Goal: Information Seeking & Learning: Understand process/instructions

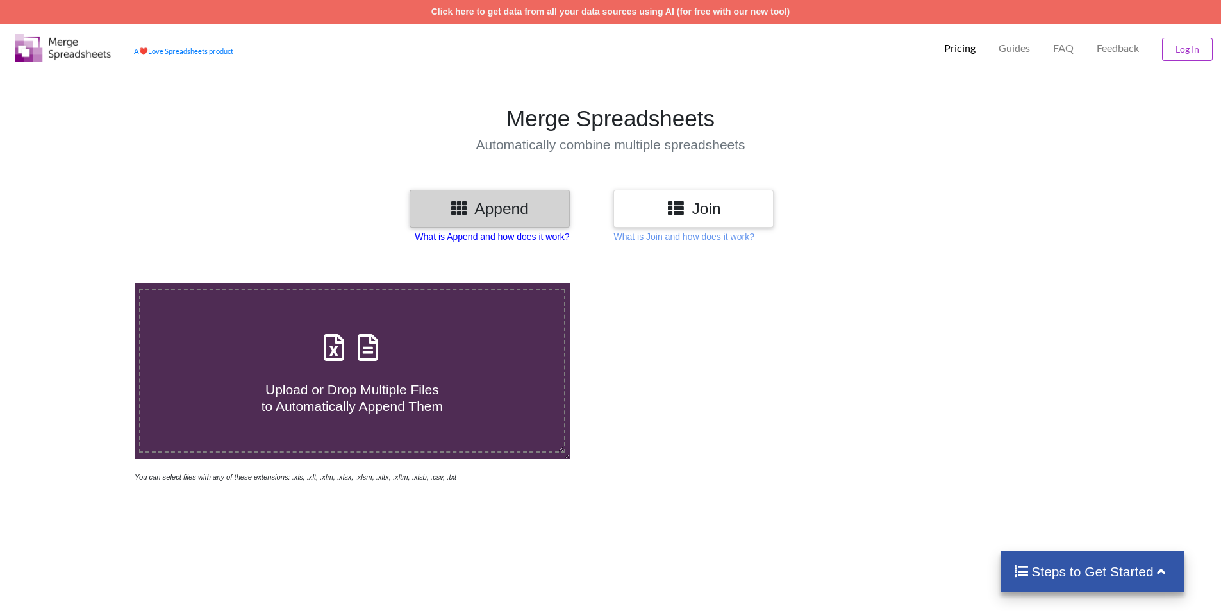
click at [543, 230] on p "What is Append and how does it work?" at bounding box center [492, 236] width 155 height 13
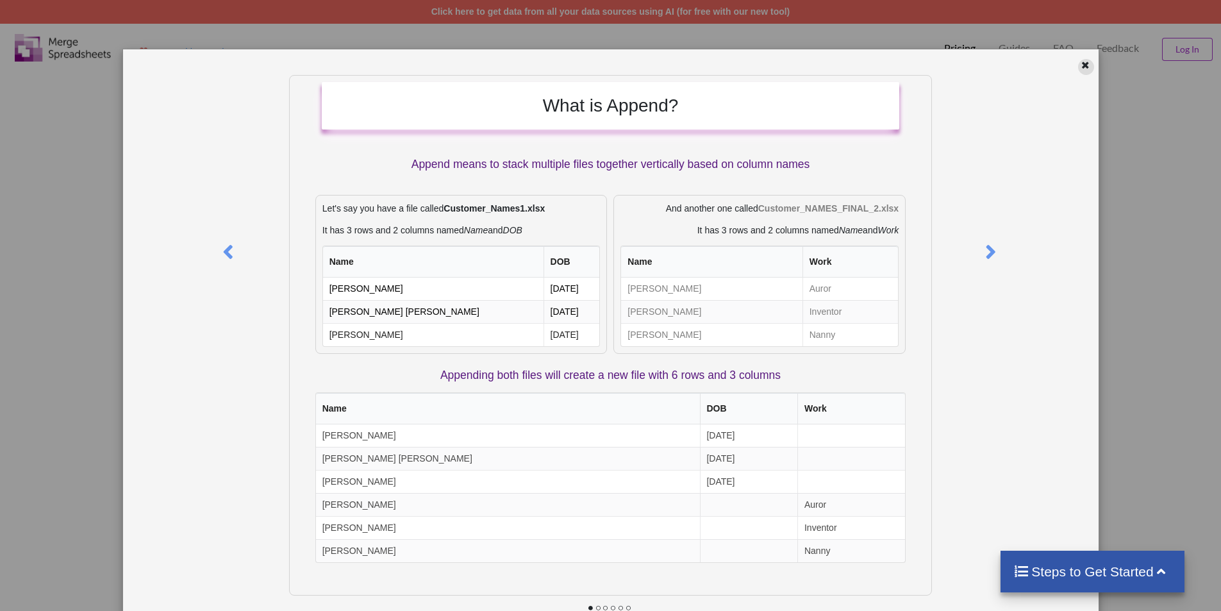
click at [1078, 72] on div at bounding box center [1086, 67] width 16 height 16
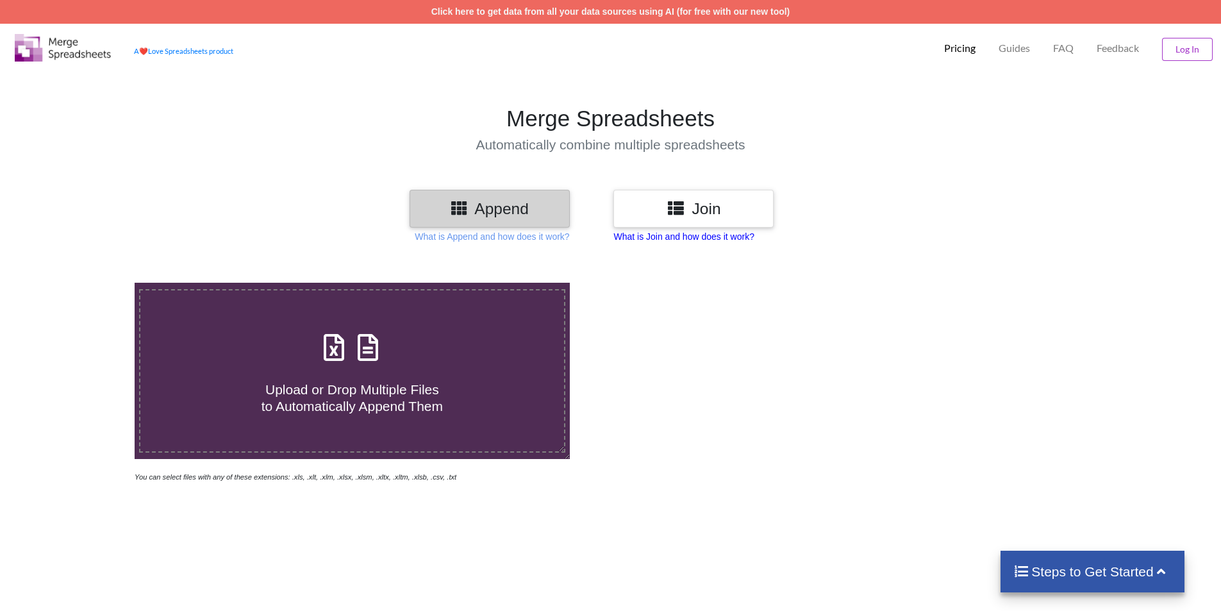
click at [674, 238] on p "What is Join and how does it work?" at bounding box center [684, 236] width 140 height 13
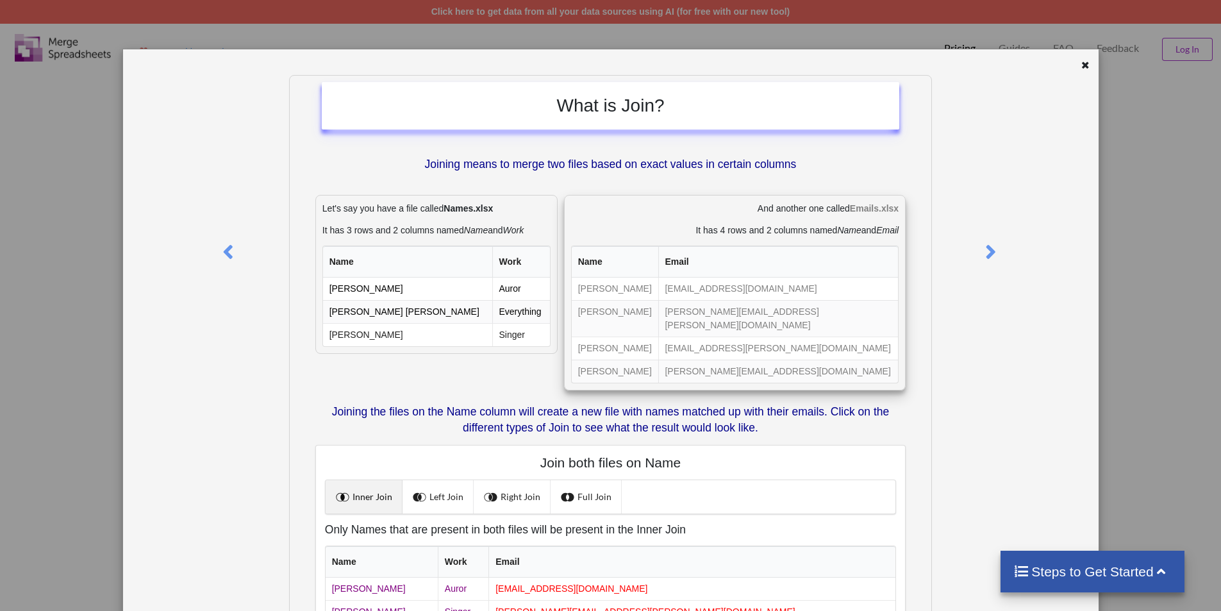
scroll to position [125, 0]
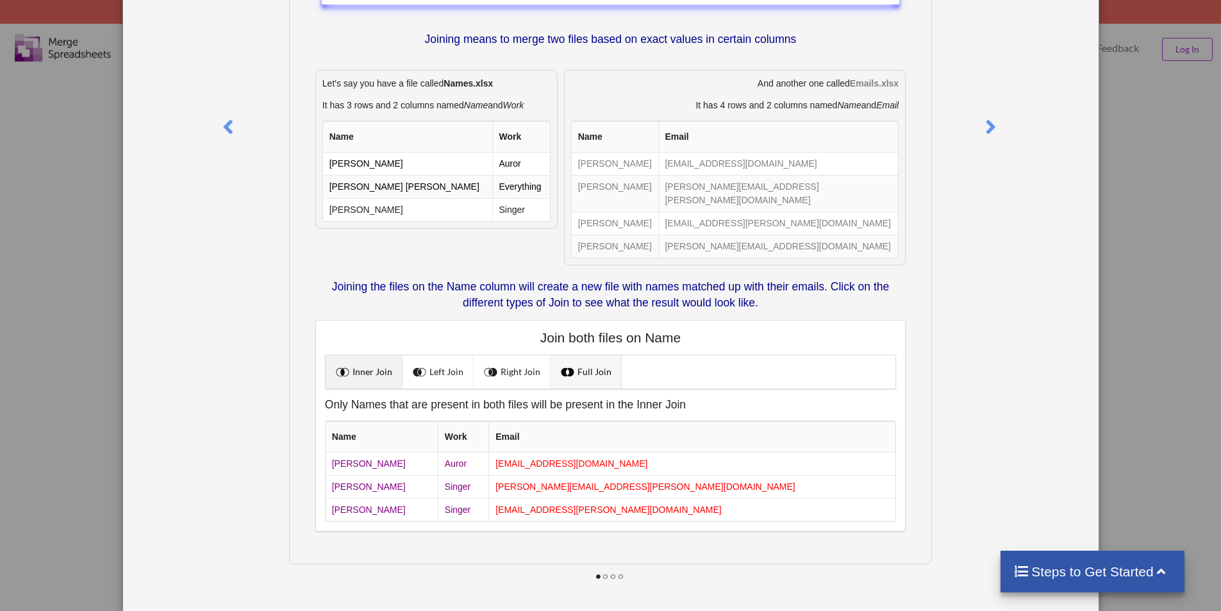
click at [608, 358] on link "Full Join" at bounding box center [586, 371] width 71 height 33
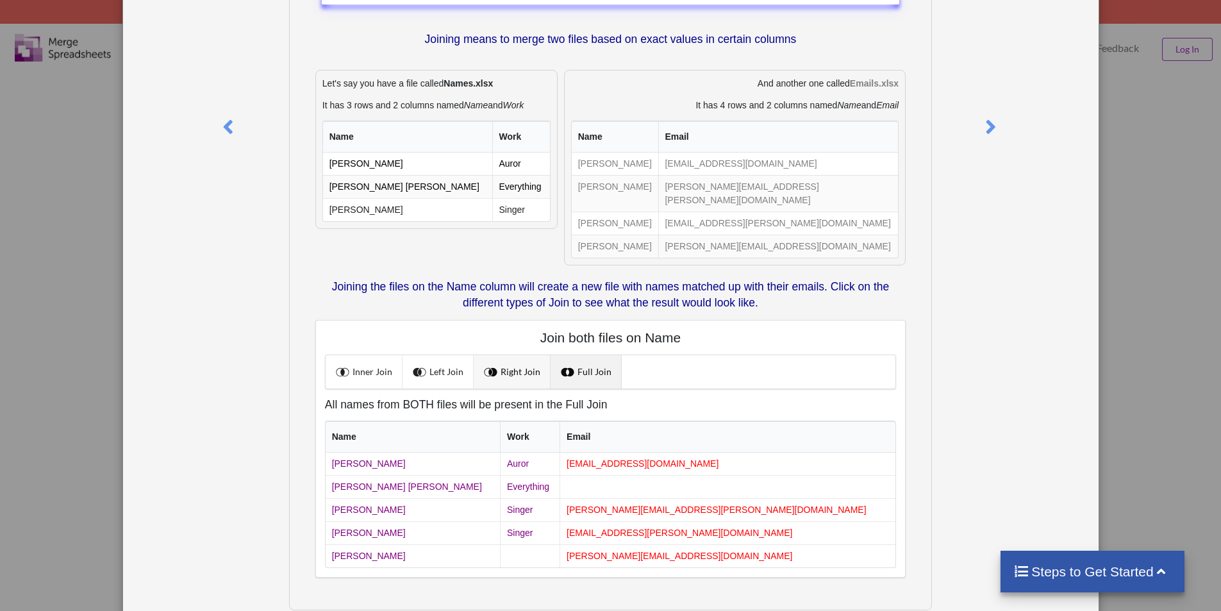
click at [531, 362] on link "Right Join" at bounding box center [512, 371] width 77 height 33
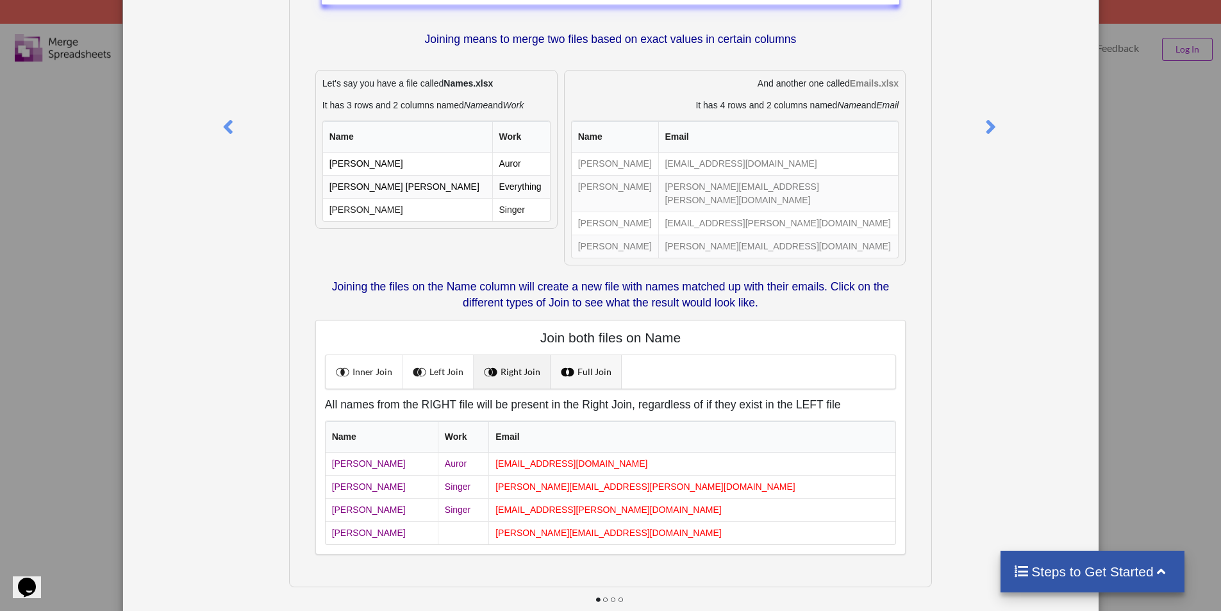
scroll to position [0, 0]
click at [576, 356] on link "Full Join" at bounding box center [586, 371] width 71 height 33
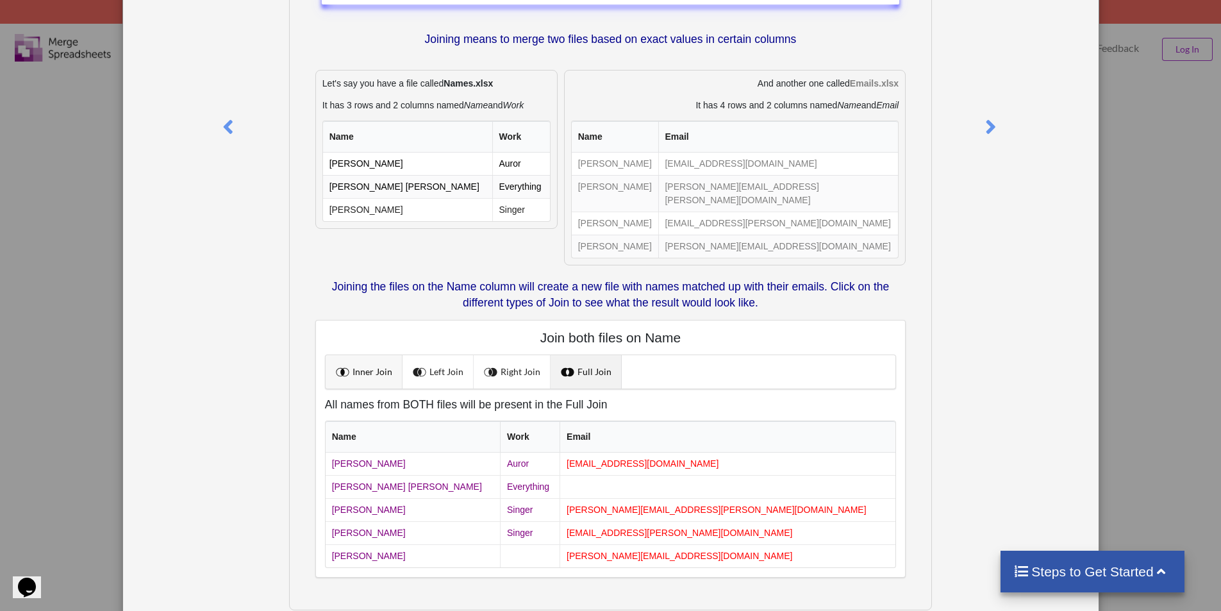
click at [371, 355] on link "Inner Join" at bounding box center [364, 371] width 77 height 33
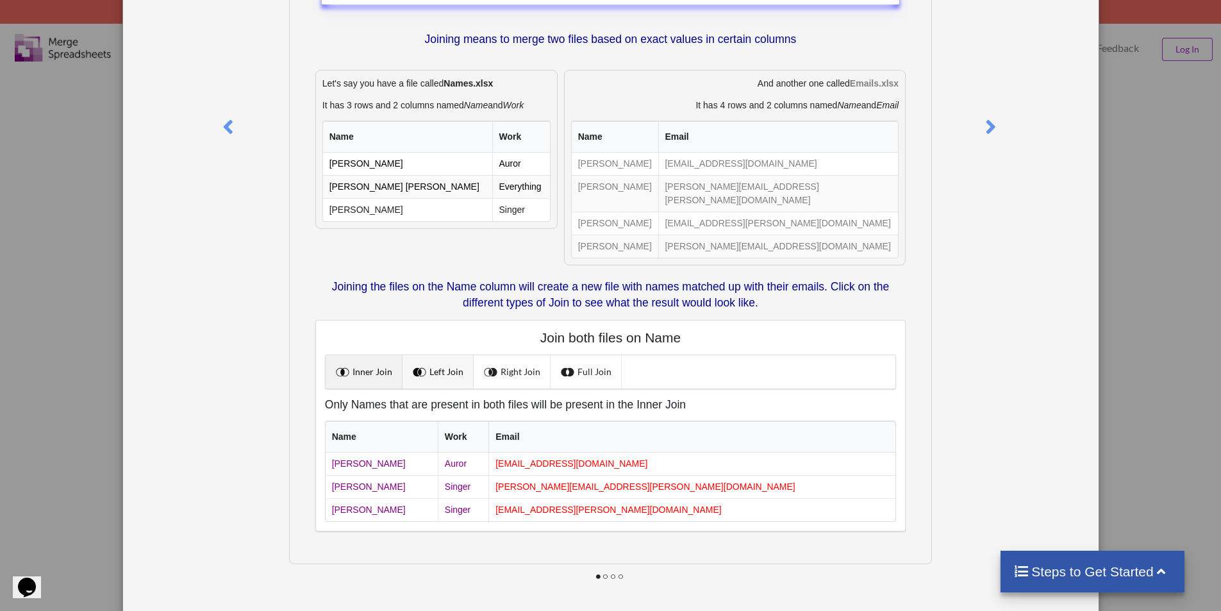
click at [431, 369] on link "Left Join" at bounding box center [438, 371] width 71 height 33
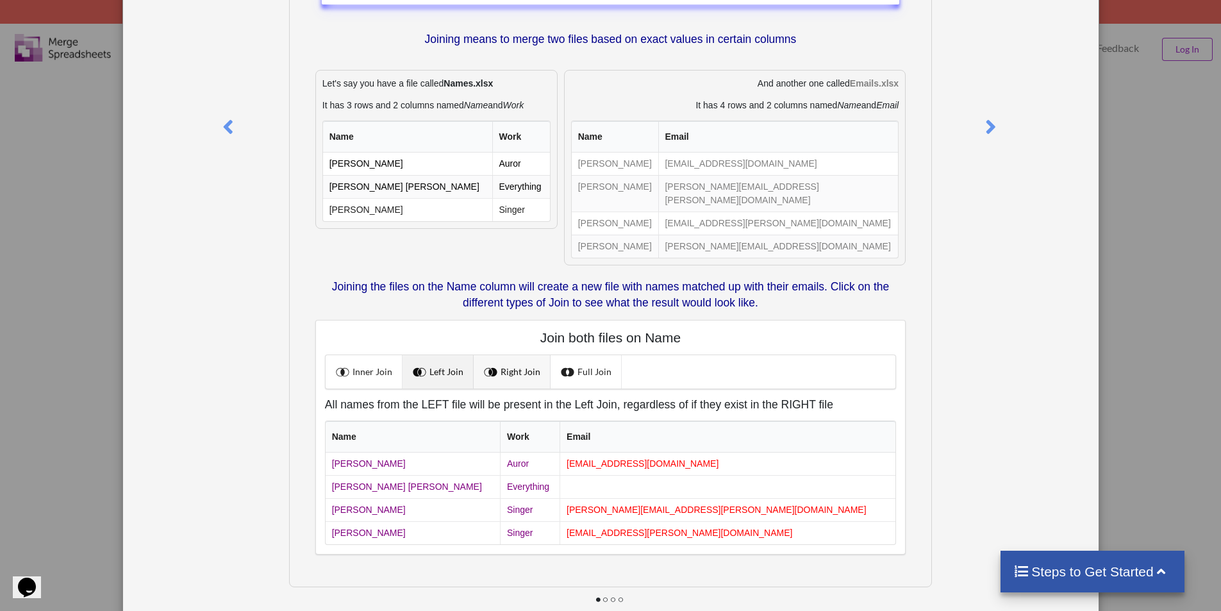
click at [491, 363] on span at bounding box center [492, 371] width 17 height 17
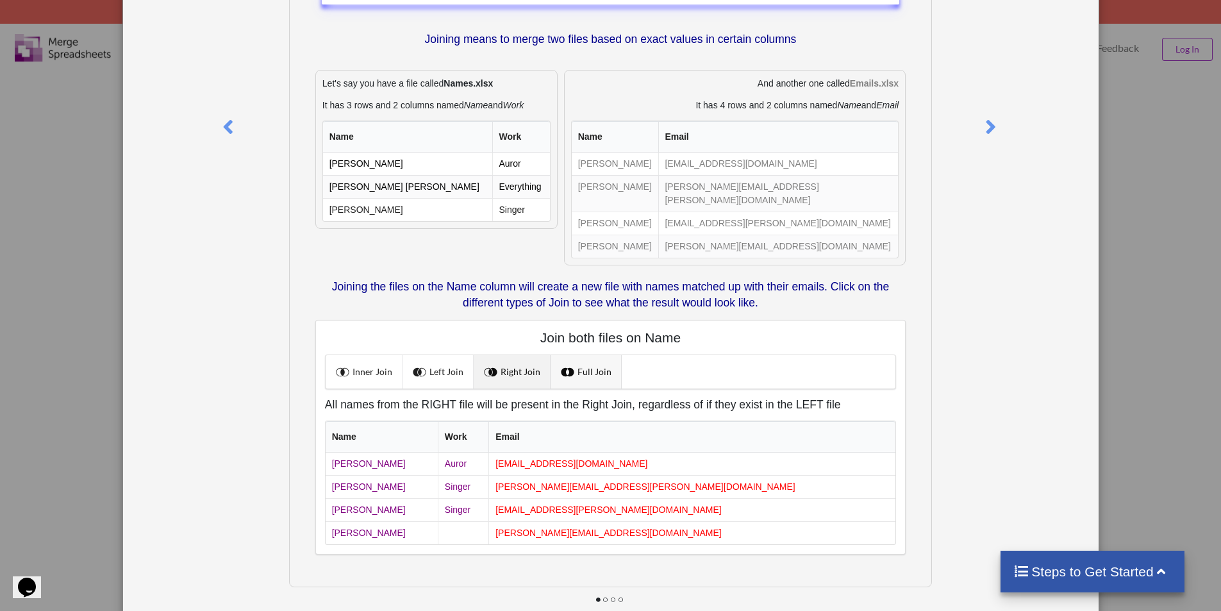
click at [576, 360] on link "Full Join" at bounding box center [586, 371] width 71 height 33
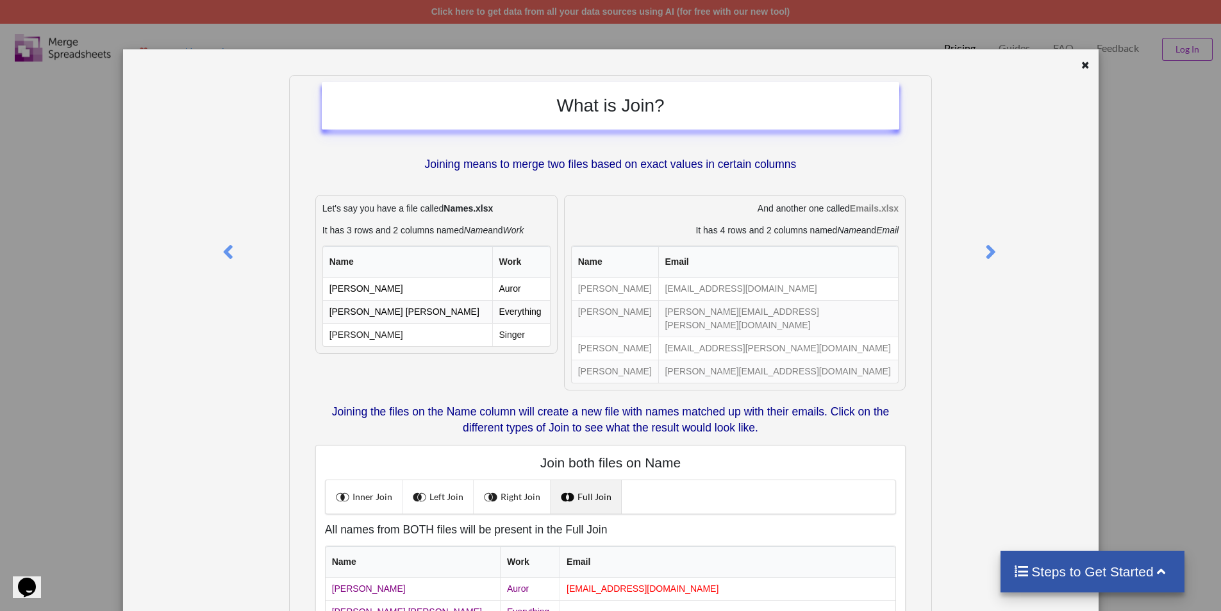
drag, startPoint x: 1088, startPoint y: 65, endPoint x: 1075, endPoint y: 65, distance: 12.8
click at [1088, 65] on div at bounding box center [1086, 67] width 16 height 16
